Goal: Complete application form

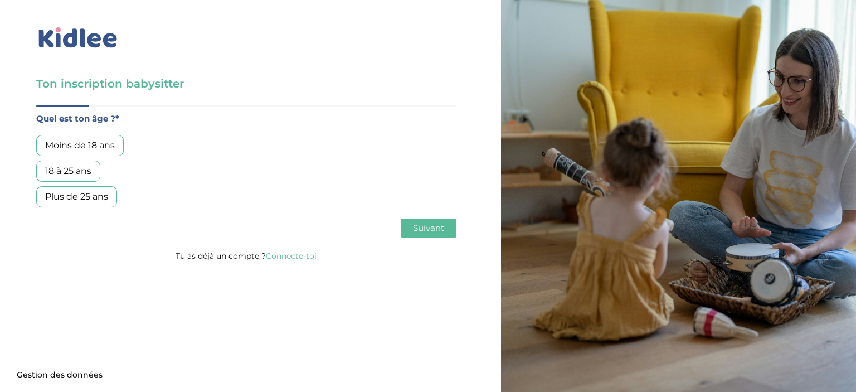
click at [89, 197] on div "Plus de 25 ans" at bounding box center [76, 196] width 81 height 21
click at [80, 177] on div "18 à 25 ans" at bounding box center [68, 171] width 64 height 21
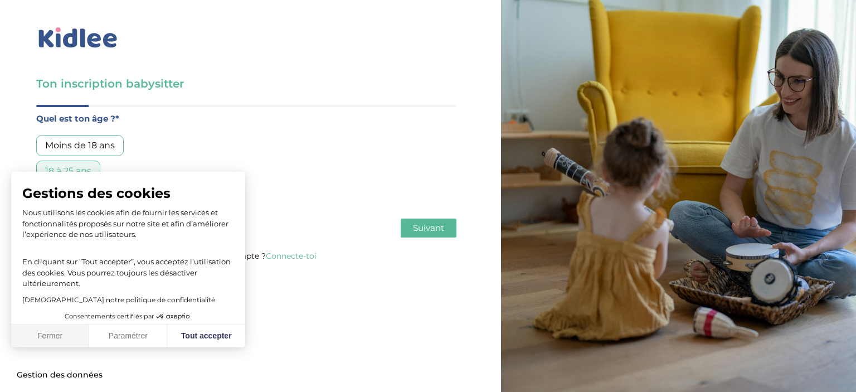
click at [78, 337] on button "Fermer" at bounding box center [50, 336] width 78 height 23
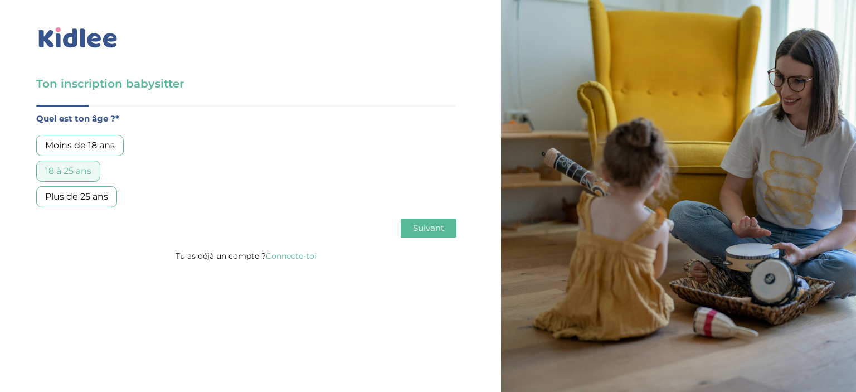
click at [436, 219] on button "Suivant" at bounding box center [429, 228] width 56 height 19
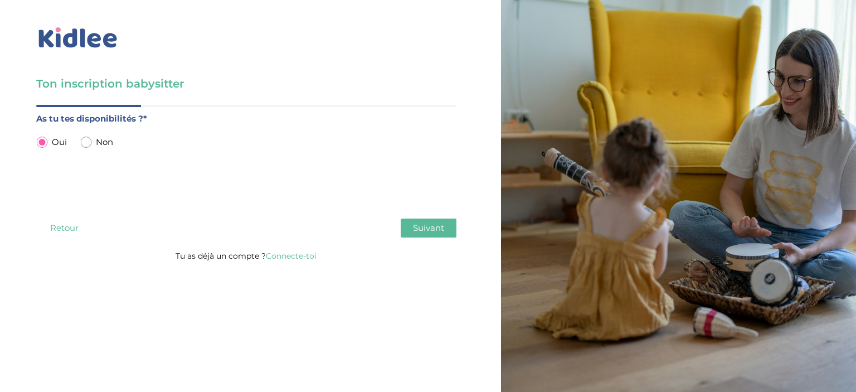
click at [425, 229] on span "Suivant" at bounding box center [428, 227] width 31 height 11
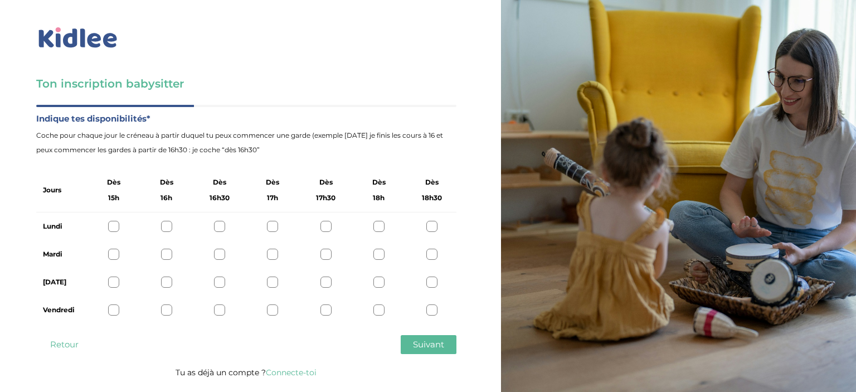
click at [113, 229] on div at bounding box center [113, 226] width 11 height 11
click at [167, 227] on div at bounding box center [166, 226] width 11 height 11
click at [220, 228] on div at bounding box center [219, 226] width 11 height 11
click at [114, 229] on div at bounding box center [113, 226] width 11 height 11
click at [113, 254] on div at bounding box center [113, 254] width 11 height 11
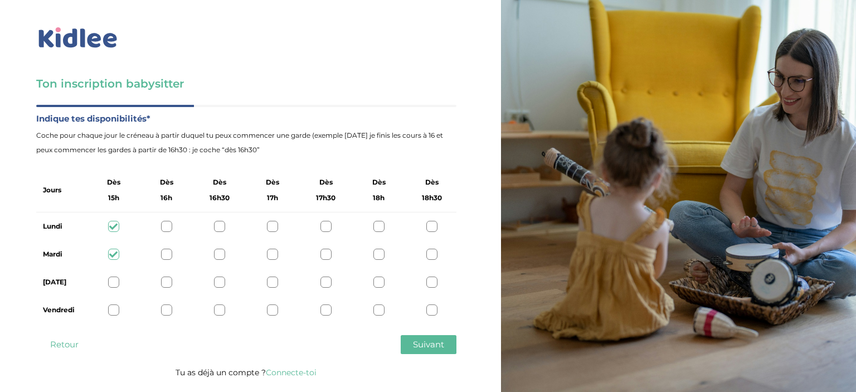
click at [114, 285] on div at bounding box center [113, 282] width 11 height 11
click at [430, 347] on span "Suivant" at bounding box center [428, 344] width 31 height 11
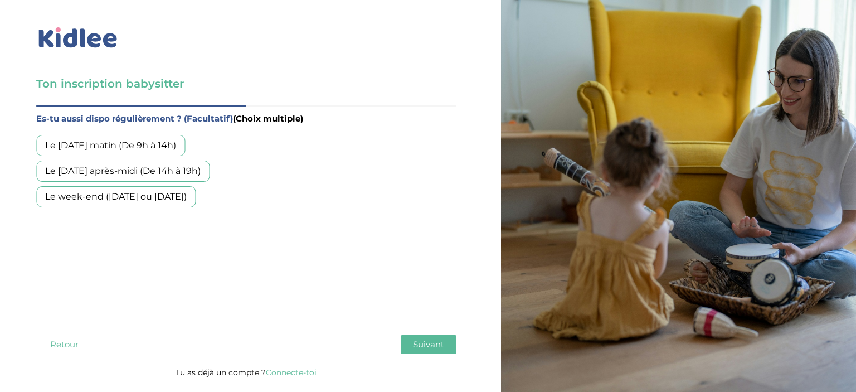
click at [168, 151] on div "Le mercredi matin (De 9h à 14h)" at bounding box center [110, 145] width 149 height 21
click at [176, 163] on div "Le mercredi après-midi (De 14h à 19h)" at bounding box center [122, 171] width 173 height 21
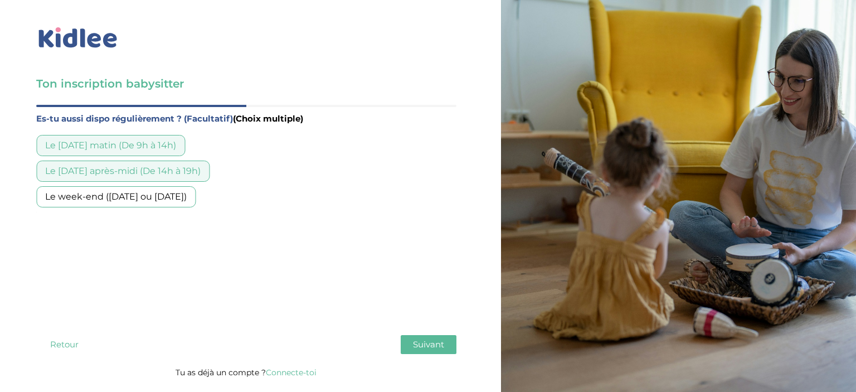
click at [430, 348] on span "Suivant" at bounding box center [428, 344] width 31 height 11
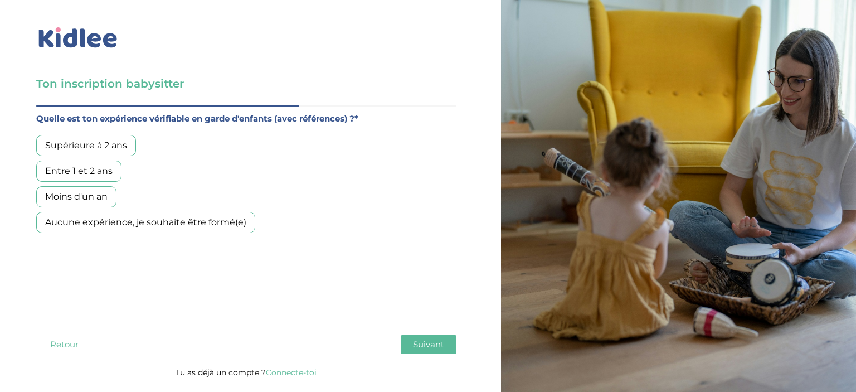
click at [109, 151] on div "Supérieure à 2 ans" at bounding box center [86, 145] width 100 height 21
click at [436, 340] on span "Suivant" at bounding box center [428, 344] width 31 height 11
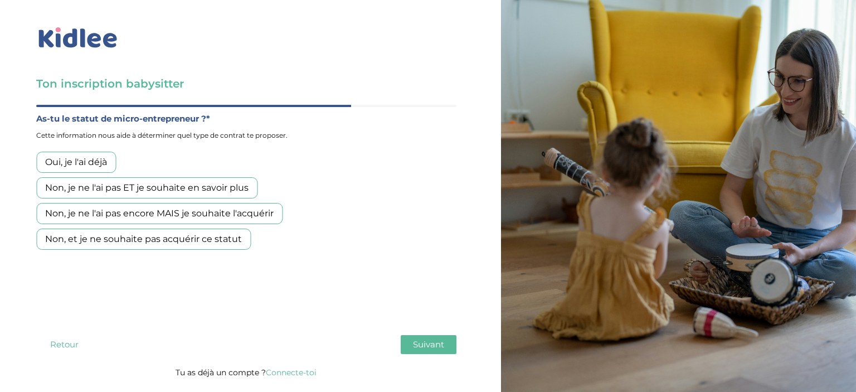
click at [200, 239] on div "Non, et je ne souhaite pas acquérir ce statut" at bounding box center [143, 239] width 215 height 21
click at [415, 347] on span "Suivant" at bounding box center [428, 344] width 31 height 11
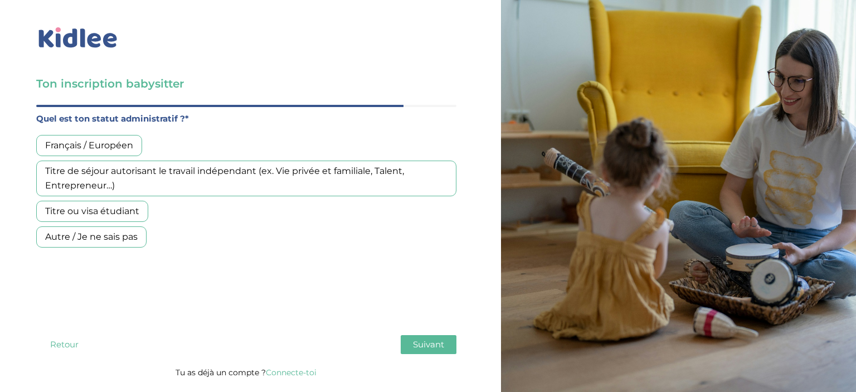
click at [135, 148] on div "Français / Européen" at bounding box center [89, 145] width 106 height 21
click at [449, 345] on button "Suivant" at bounding box center [429, 344] width 56 height 19
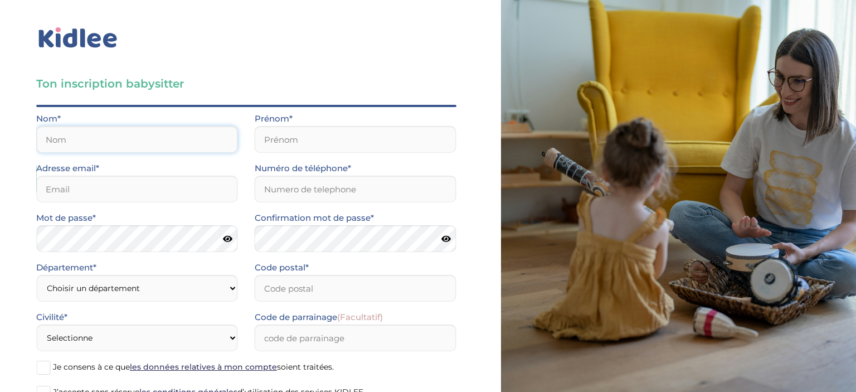
click at [157, 137] on input "text" at bounding box center [137, 139] width 202 height 27
type input "Lohé"
type input "[PERSON_NAME]"
type input "[DOMAIN_NAME][EMAIL_ADDRESS][DOMAIN_NAME]"
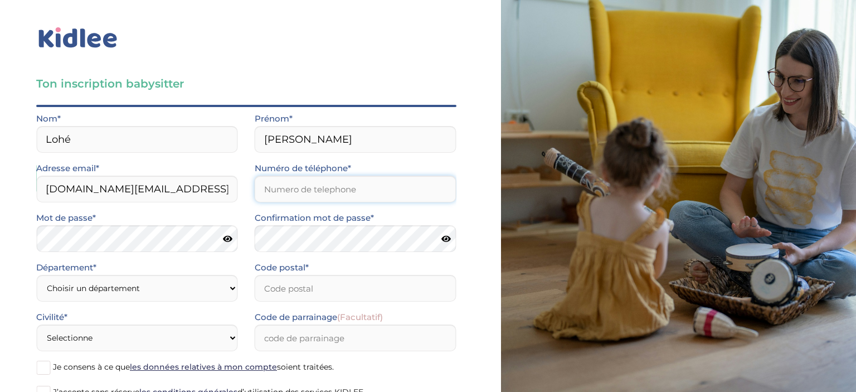
type input "0651361322"
type input "56160"
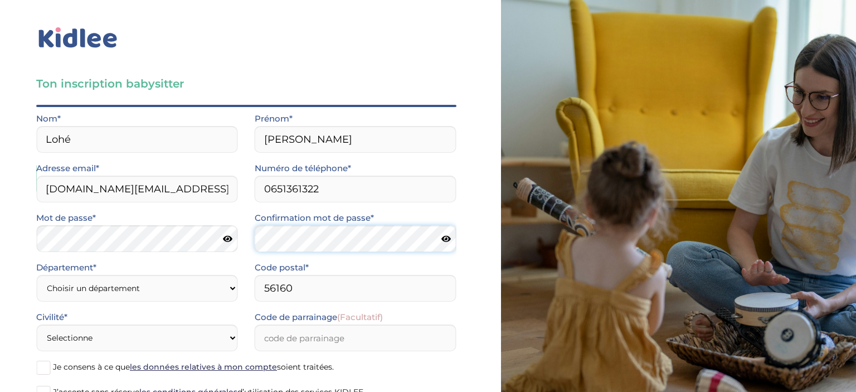
scroll to position [6, 0]
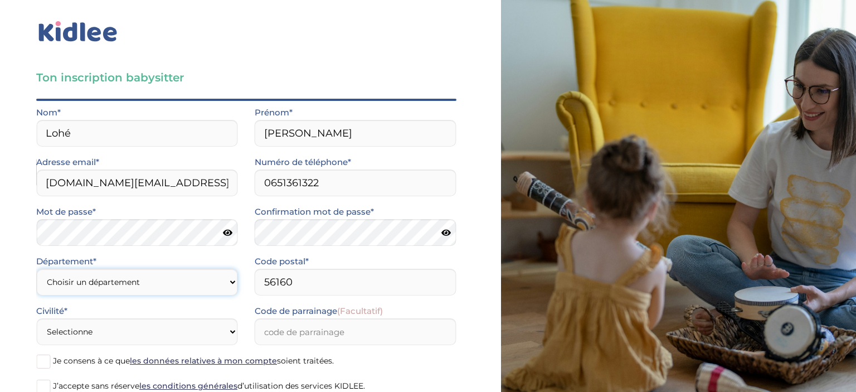
click at [36, 269] on select "Choisir un département Paris (75) Hauts-de-Seine (92) Yvelines (78) Val-de-Marn…" at bounding box center [137, 282] width 202 height 27
select select "0"
click option "Autre" at bounding box center [0, 0] width 0 height 0
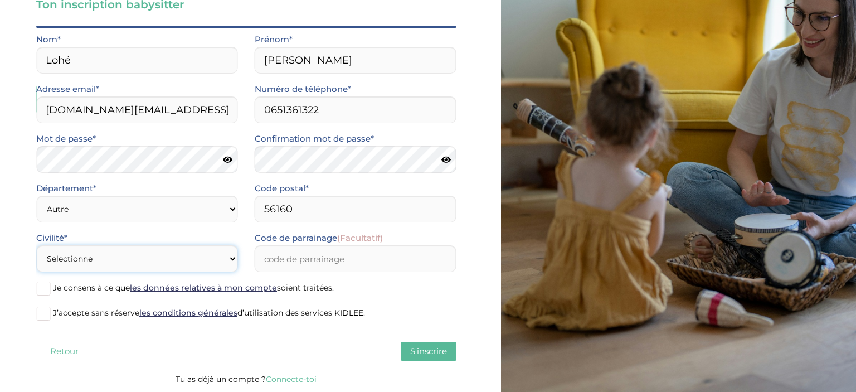
click at [36, 245] on select "Selectionne Mr Mme" at bounding box center [137, 258] width 202 height 27
select select "1"
click option "Mme" at bounding box center [0, 0] width 0 height 0
click at [43, 291] on span at bounding box center [43, 289] width 14 height 14
click at [0, 0] on input "Je consens à ce que les données relatives à mon compte soient traitées." at bounding box center [0, 0] width 0 height 0
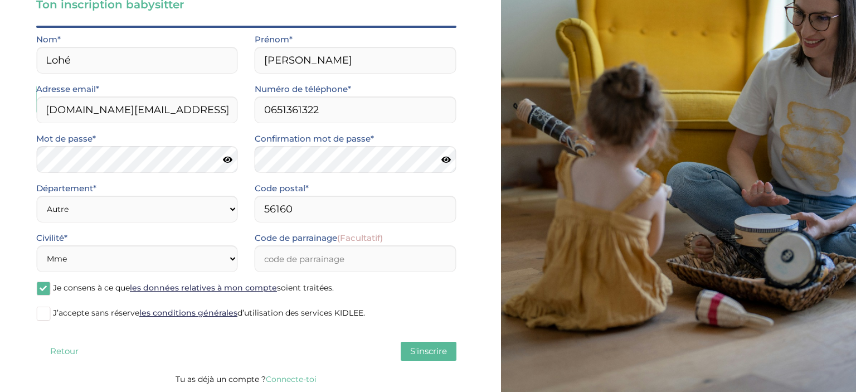
click at [46, 316] on span at bounding box center [43, 314] width 14 height 14
click at [0, 0] on input "J’accepte sans réserve les conditions générales d’utilisation des services KIDL…" at bounding box center [0, 0] width 0 height 0
click at [417, 357] on button "S'inscrire" at bounding box center [429, 351] width 56 height 19
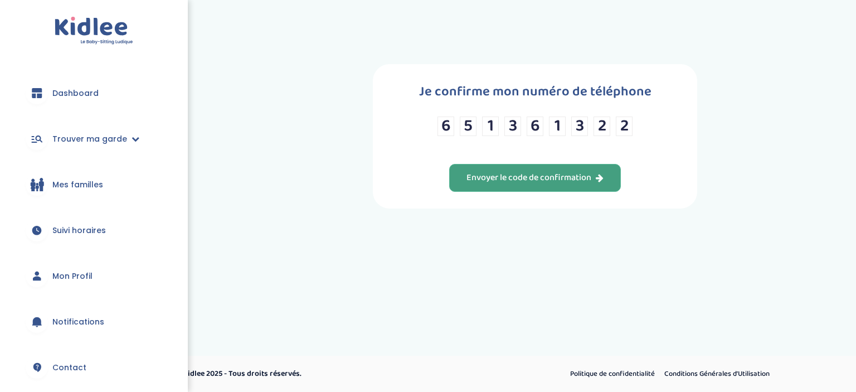
click at [525, 181] on div "Envoyer le code de confirmation" at bounding box center [535, 178] width 137 height 13
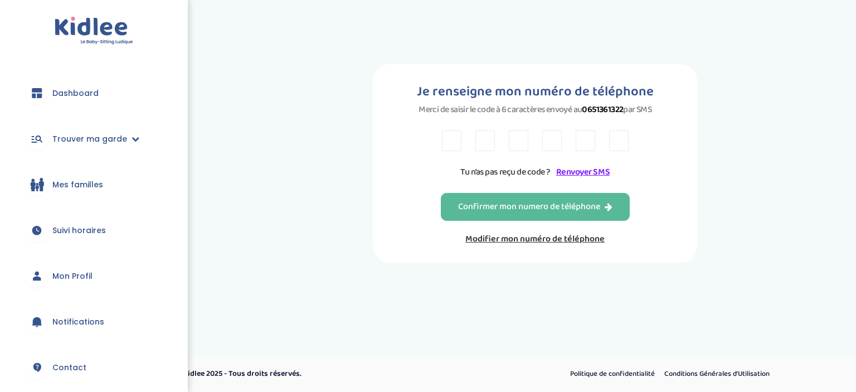
click at [451, 151] on input "text" at bounding box center [452, 140] width 20 height 21
type input "D"
type input "P"
type input "C"
type input "8"
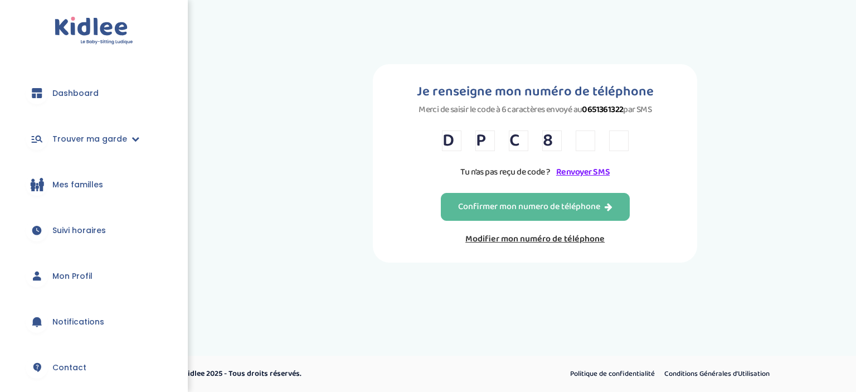
type input "J"
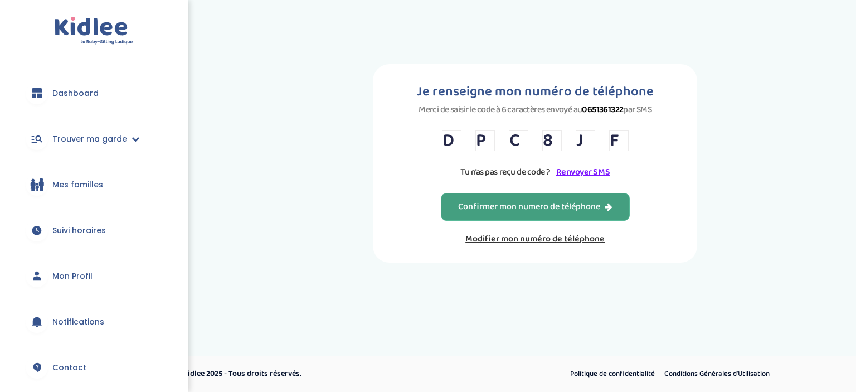
type input "F"
click at [516, 214] on div "Confirmer mon numero de téléphone" at bounding box center [535, 207] width 154 height 13
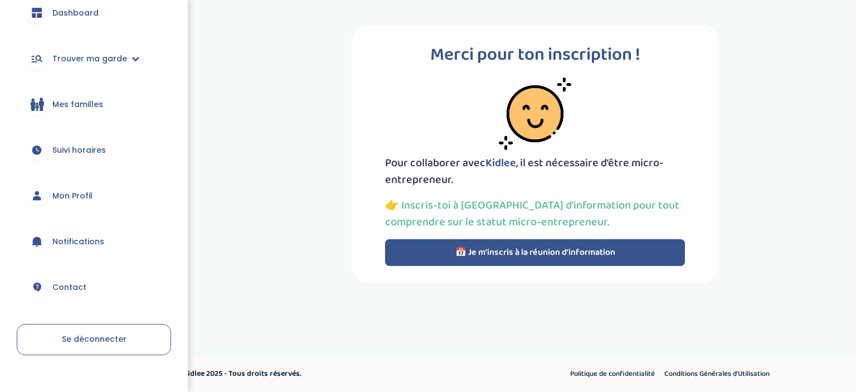
scroll to position [83, 0]
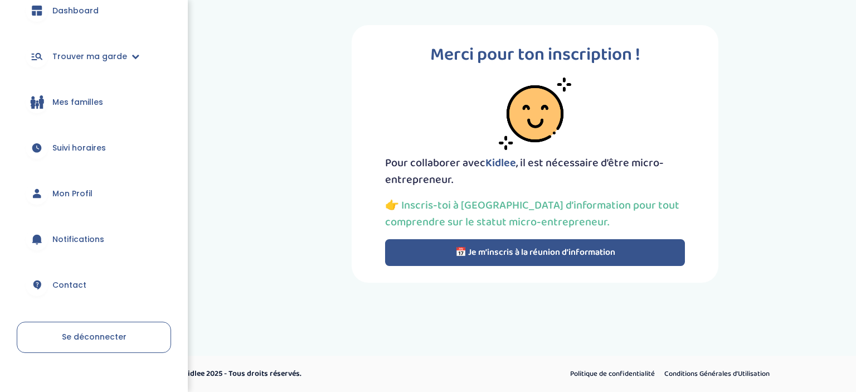
click at [71, 201] on link "Mon Profil" at bounding box center [94, 193] width 154 height 40
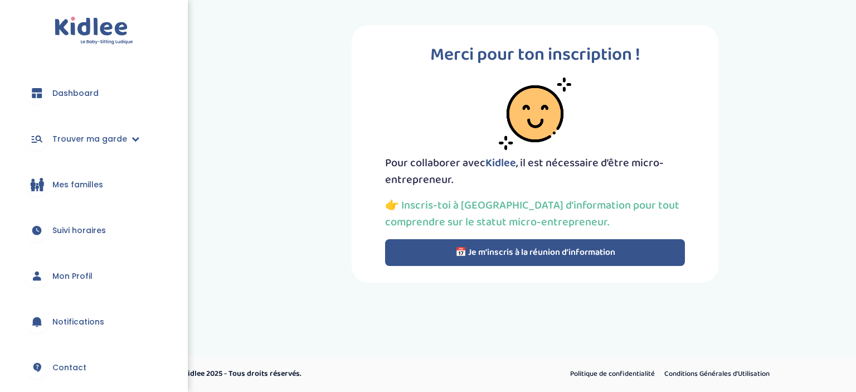
click at [83, 277] on span "Mon Profil" at bounding box center [72, 276] width 40 height 12
click at [496, 253] on button "📅 Je m’inscris à la réunion d’information" at bounding box center [535, 252] width 300 height 27
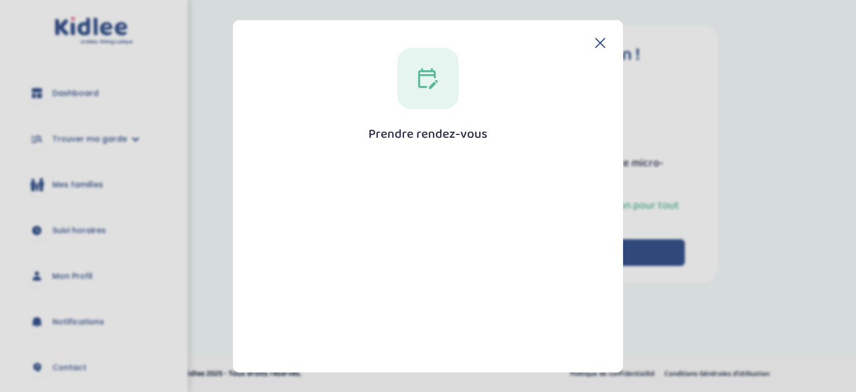
click at [596, 38] on icon at bounding box center [600, 42] width 9 height 9
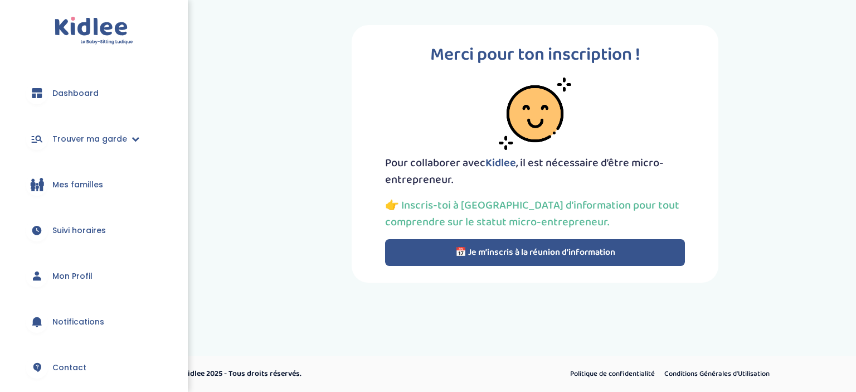
click at [461, 205] on p "👉 Inscris-toi à notre réunion d’information pour tout comprendre sur le statut …" at bounding box center [535, 213] width 300 height 33
click at [496, 164] on span "Kidlee" at bounding box center [501, 163] width 31 height 18
click at [490, 125] on div at bounding box center [535, 114] width 300 height 72
click at [78, 360] on link "Contact" at bounding box center [94, 367] width 154 height 40
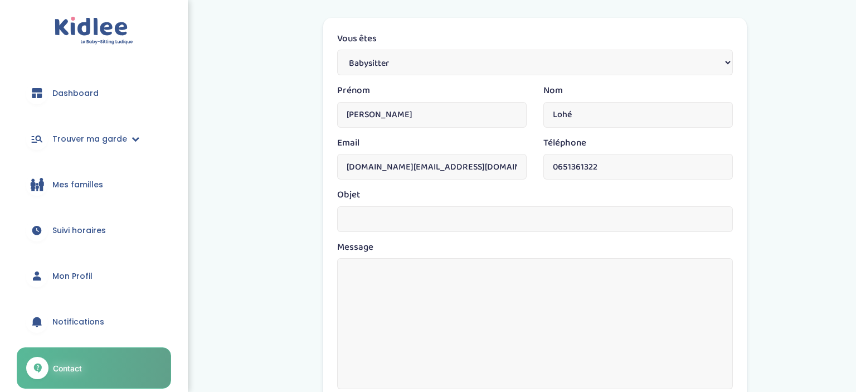
scroll to position [158, 0]
click at [471, 217] on input "text" at bounding box center [535, 218] width 396 height 26
type input "D"
type input "Disponible pour travailler"
click at [472, 238] on div "Objet Disponible pour travailler" at bounding box center [535, 213] width 413 height 52
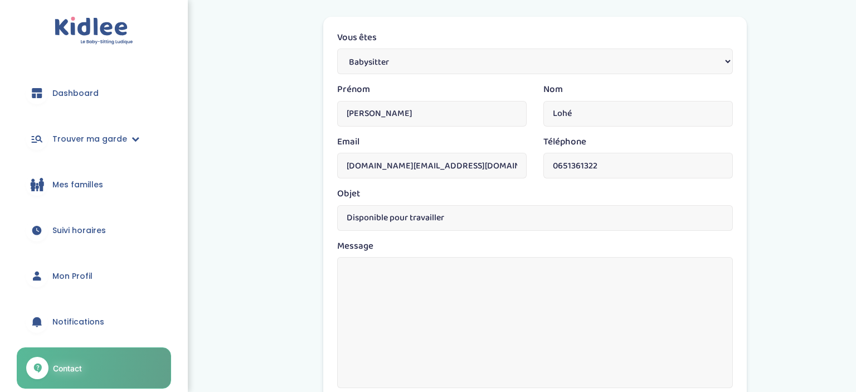
click at [459, 288] on textarea at bounding box center [535, 322] width 396 height 131
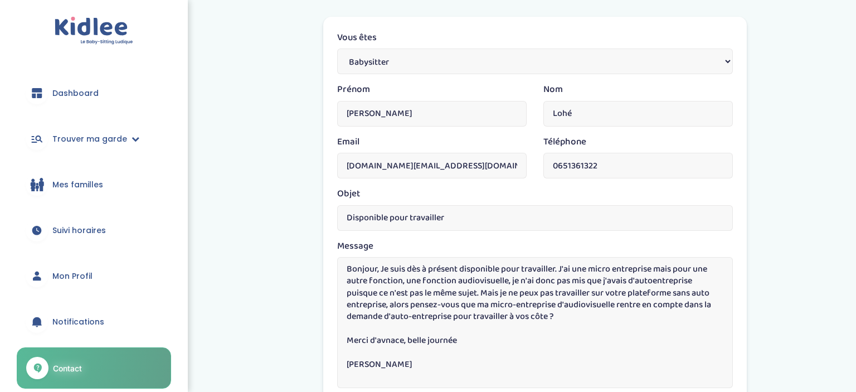
click at [378, 342] on textarea "Bonjour, Je suis dès à présent disponible pour travailler. J'ai une micro entre…" at bounding box center [535, 322] width 396 height 131
click at [380, 268] on textarea "Bonjour, Je suis dès à présent disponible pour travailler. J'ai une micro entre…" at bounding box center [535, 322] width 396 height 131
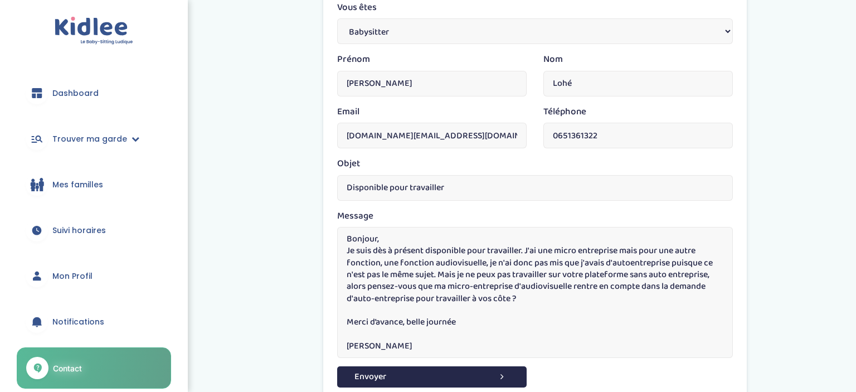
scroll to position [200, 0]
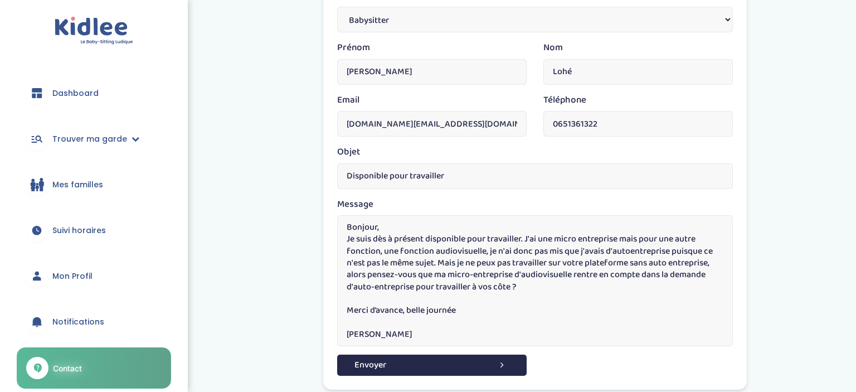
click at [632, 251] on textarea "Bonjour, Je suis dès à présent disponible pour travailler. J'ai une micro entre…" at bounding box center [535, 280] width 396 height 131
click at [467, 307] on textarea "Bonjour, Je suis dès à présent disponible pour travailler. J'ai une micro entre…" at bounding box center [535, 280] width 396 height 131
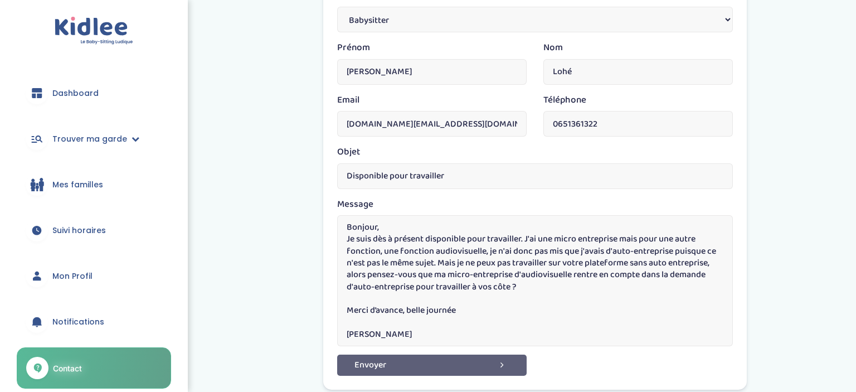
type textarea "Bonjour, Je suis dès à présent disponible pour travailler. J'ai une micro entre…"
click at [439, 365] on button "Envoyer" at bounding box center [432, 365] width 190 height 21
